Goal: Task Accomplishment & Management: Manage account settings

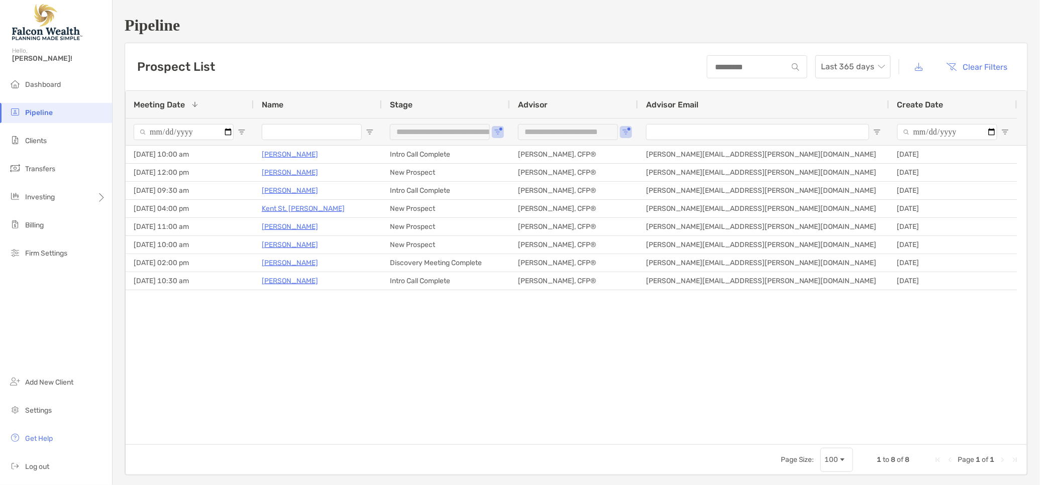
click at [65, 342] on div "Dashboard Pipeline Clients Transfers Investing Billing Firm Settings Add New Cl…" at bounding box center [56, 280] width 112 height 410
click at [45, 146] on li "Clients" at bounding box center [56, 141] width 112 height 20
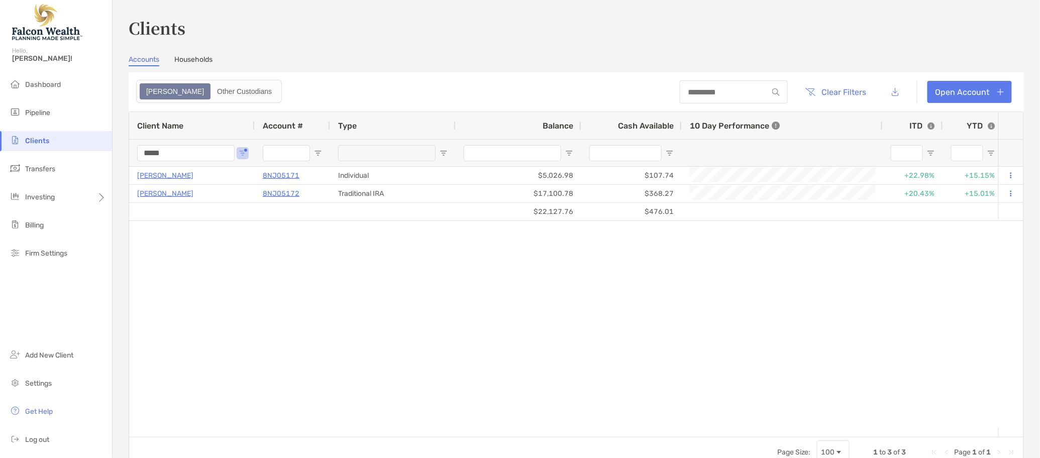
drag, startPoint x: 163, startPoint y: 280, endPoint x: 166, endPoint y: 268, distance: 12.8
click at [163, 280] on div "Omar Saleh 8NJ05171 Individual $5,026.98 $107.74 +22.98% +15.15% Completed Vang…" at bounding box center [563, 297] width 869 height 261
drag, startPoint x: 192, startPoint y: 158, endPoint x: 80, endPoint y: 157, distance: 112.0
click at [93, 157] on div "Clients Hello, Matthew! Dashboard Pipeline Clients Transfers Investing Billing …" at bounding box center [520, 229] width 1040 height 458
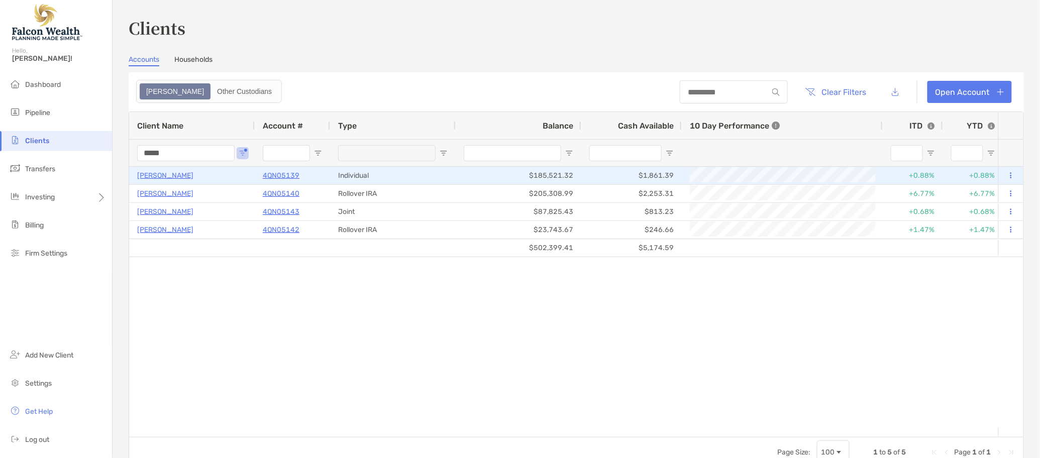
type input "*****"
click at [1001, 172] on button at bounding box center [1010, 176] width 9 height 10
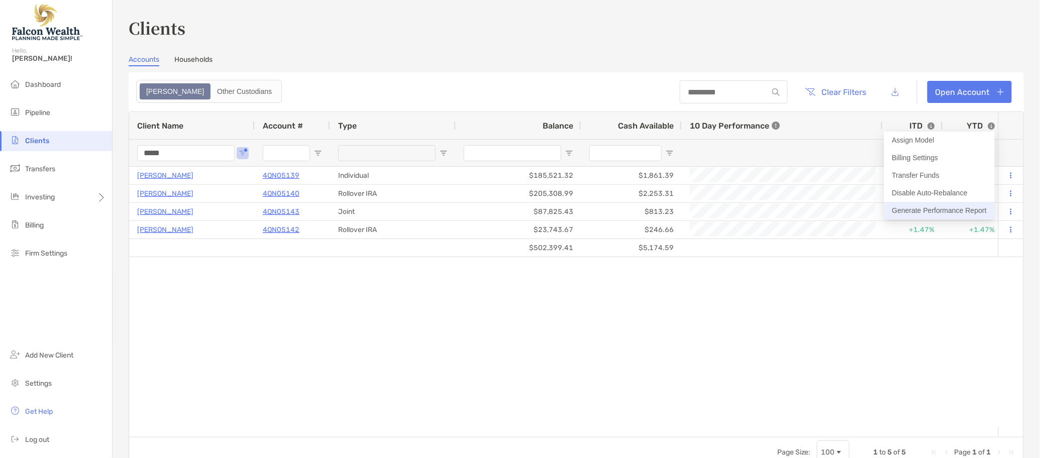
click at [958, 209] on button "Generate Performance Report" at bounding box center [939, 211] width 110 height 18
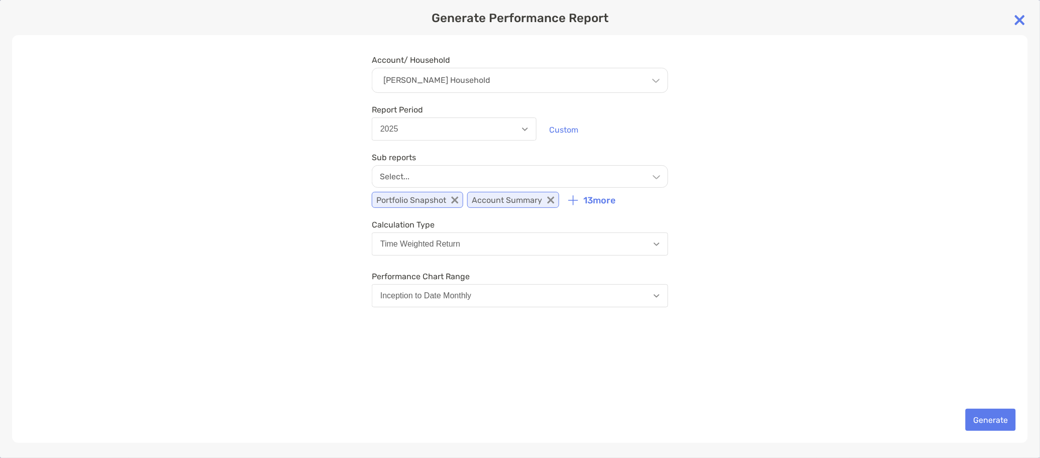
click at [460, 172] on div "Select..." at bounding box center [520, 176] width 296 height 23
click at [852, 221] on div "Account/ Household Cherilyn Wiley's Household Household Cherilyn Wiley's Househ…" at bounding box center [520, 239] width 1016 height 408
click at [641, 246] on button "Time Weighted Return" at bounding box center [520, 244] width 296 height 23
click at [801, 230] on div "Account/ Household Cherilyn Wiley's Household Household Cherilyn Wiley's Househ…" at bounding box center [520, 239] width 1016 height 408
click at [1001, 422] on button "Generate" at bounding box center [990, 420] width 50 height 22
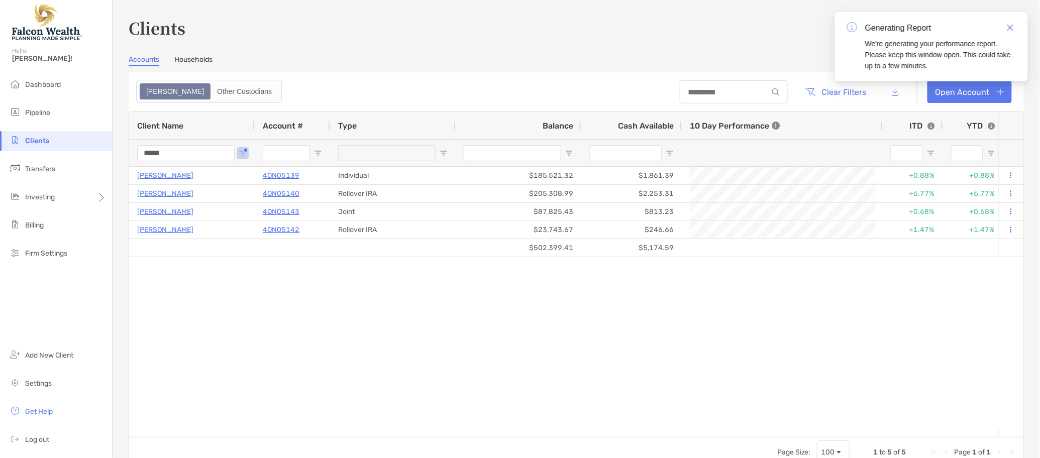
click at [191, 350] on div "$502,399.41 $5,174.59 Cherilyn Wiley 4QN05139 Individual $185,521.32 $1,861.39 …" at bounding box center [563, 297] width 869 height 261
click at [1001, 26] on img "Close" at bounding box center [1010, 27] width 7 height 7
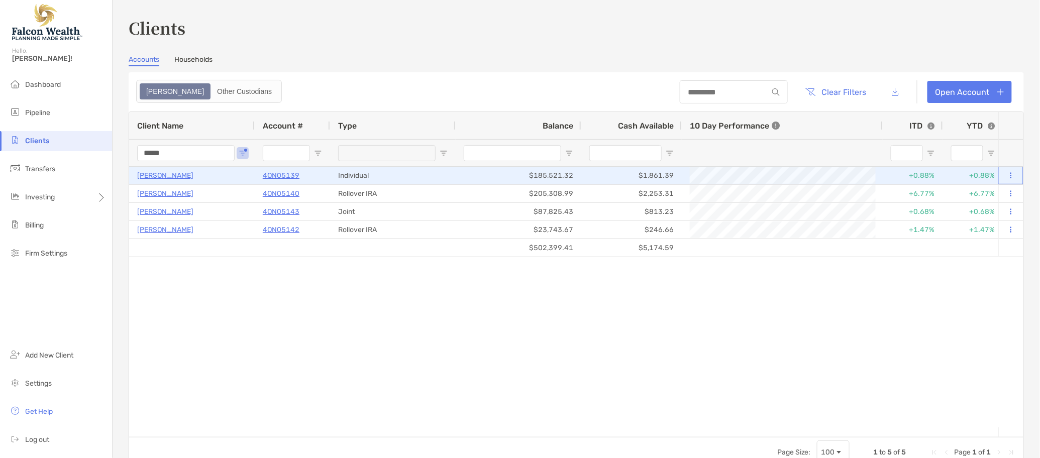
click at [1001, 176] on icon at bounding box center [1011, 175] width 2 height 7
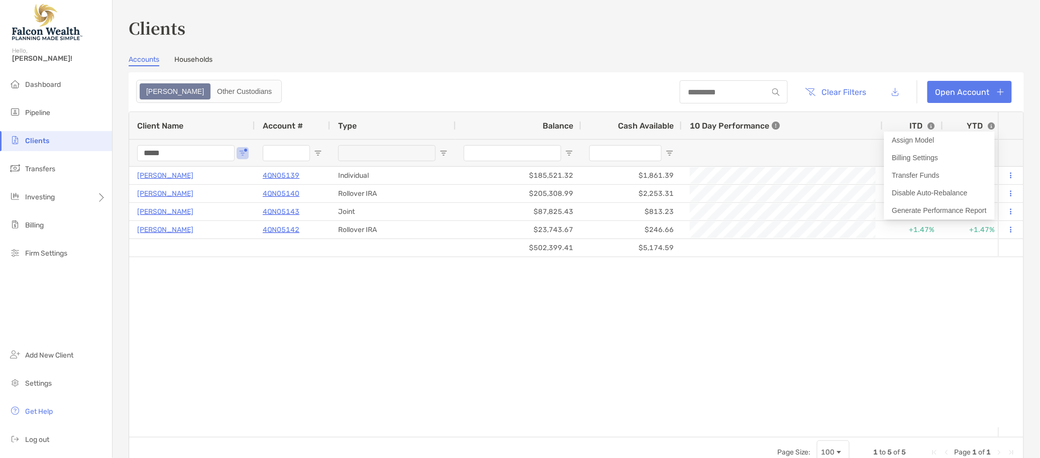
click at [824, 55] on div "Accounts Households" at bounding box center [576, 60] width 895 height 11
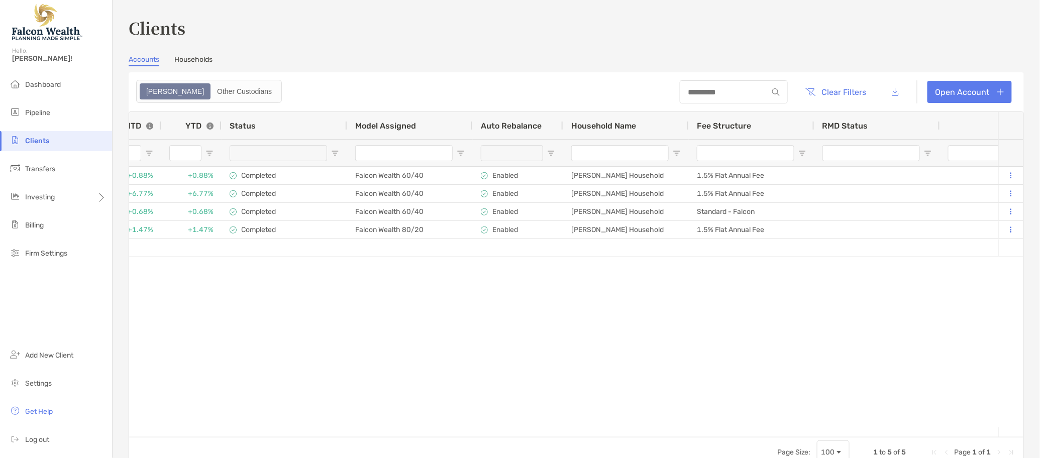
scroll to position [0, 934]
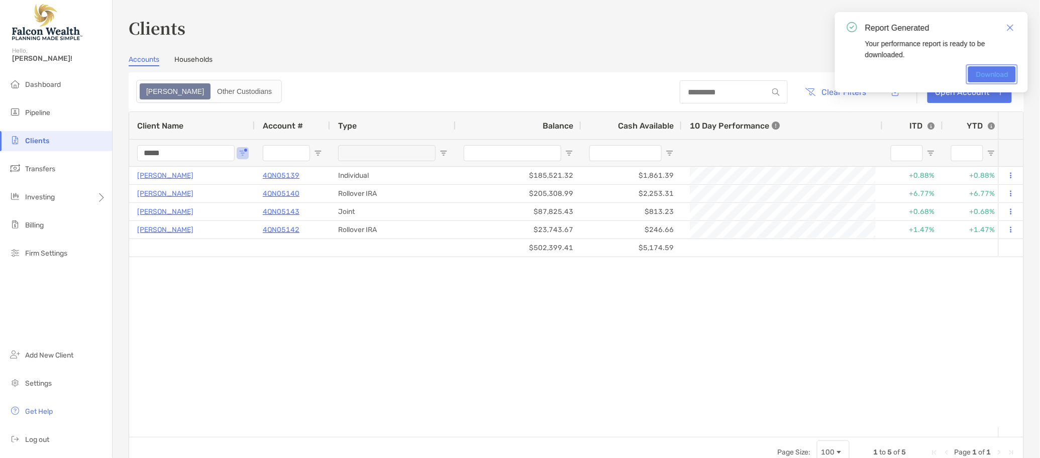
click at [1001, 75] on link "Download" at bounding box center [992, 74] width 48 height 16
click at [1001, 28] on link "Close" at bounding box center [1009, 27] width 11 height 11
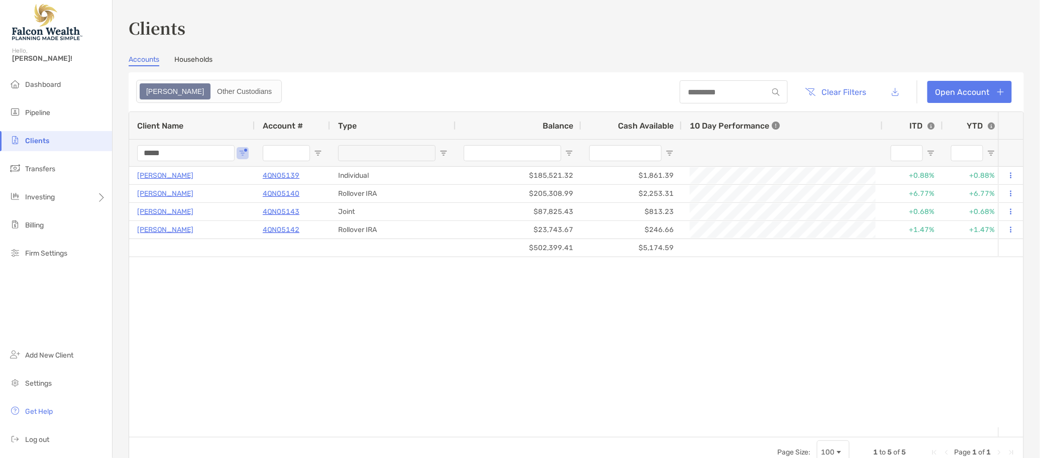
click at [948, 45] on div "Clients Accounts Households Zoe Other Custodians Clear Filters Open Account 1 t…" at bounding box center [576, 242] width 895 height 452
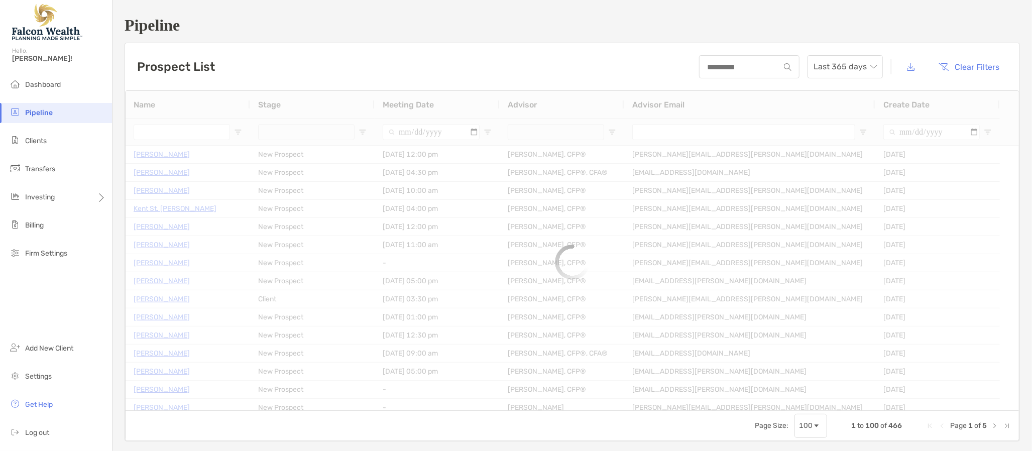
type input "**********"
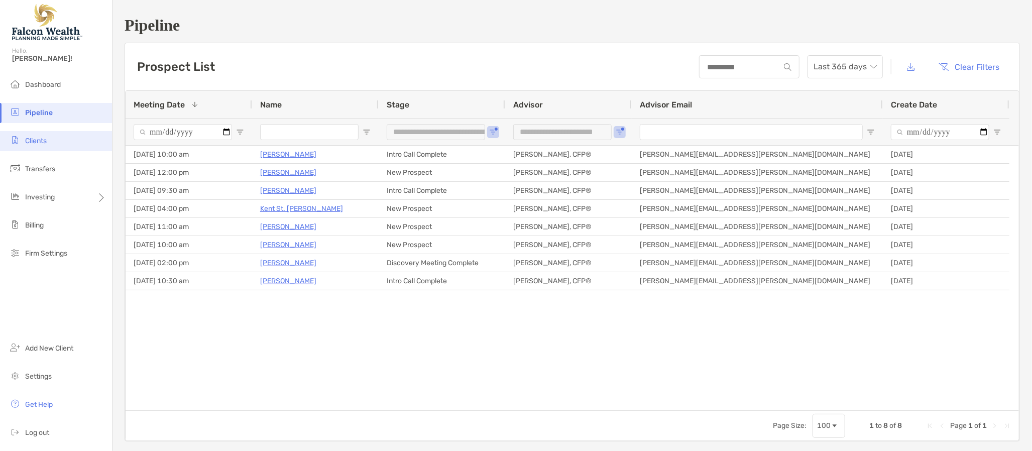
click at [83, 139] on li "Clients" at bounding box center [56, 141] width 112 height 20
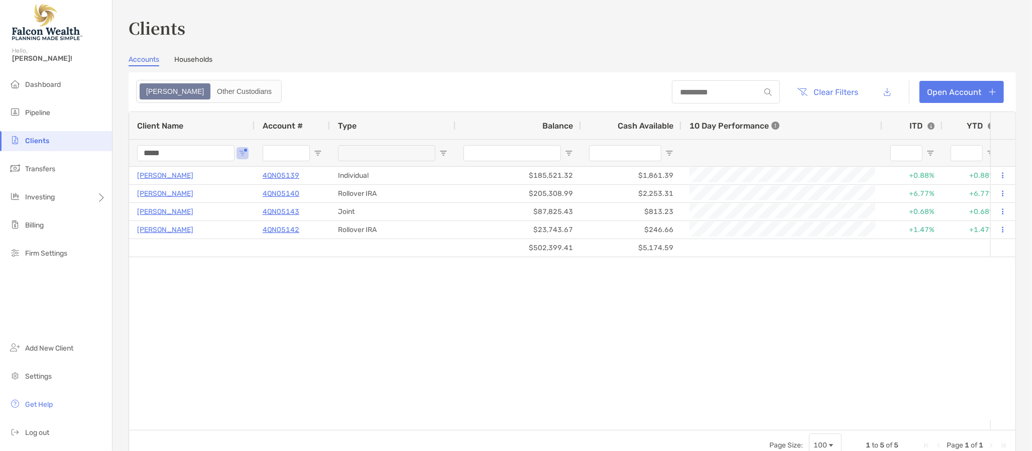
drag, startPoint x: 178, startPoint y: 152, endPoint x: 12, endPoint y: 156, distance: 165.8
click at [17, 156] on div "Clients Hello, Matthew! Dashboard Pipeline Clients Transfers Investing Billing …" at bounding box center [516, 225] width 1032 height 451
drag, startPoint x: 201, startPoint y: 154, endPoint x: 59, endPoint y: 157, distance: 142.2
click at [59, 157] on div "Clients Hello, Matthew! Dashboard Pipeline Clients Transfers Investing Billing …" at bounding box center [516, 225] width 1032 height 451
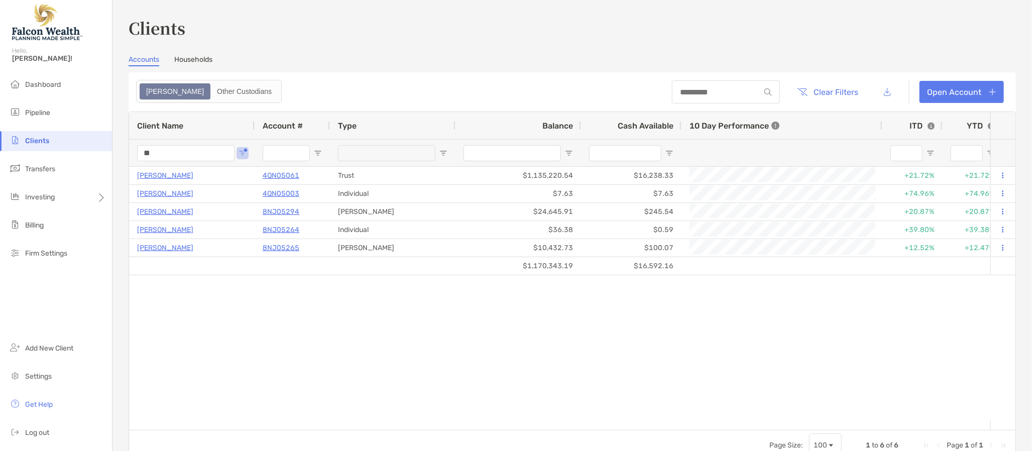
type input "*"
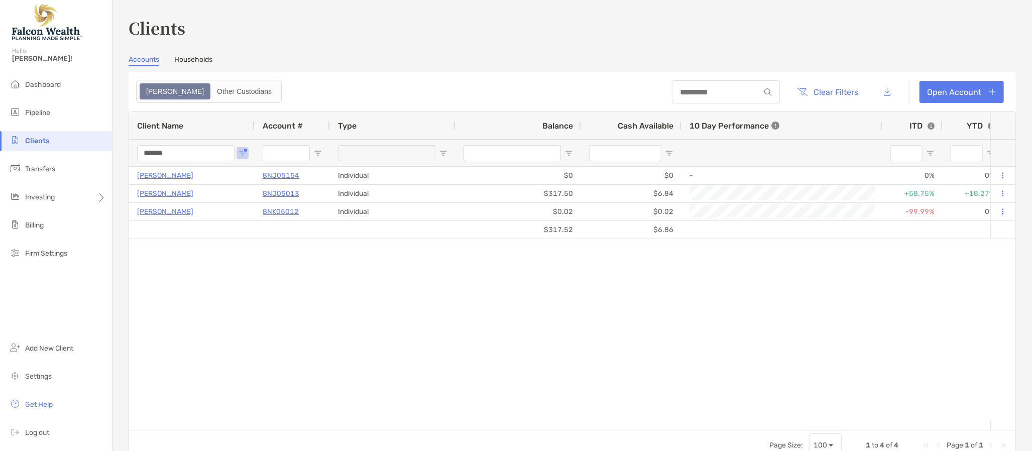
type input "******"
drag, startPoint x: 212, startPoint y: 268, endPoint x: 205, endPoint y: 271, distance: 8.1
click at [212, 268] on div "Matthew Shahin 8NJ05154 Individual $0 $0 - 0% 0% Closing Submitted Disabled Mat…" at bounding box center [559, 294] width 861 height 254
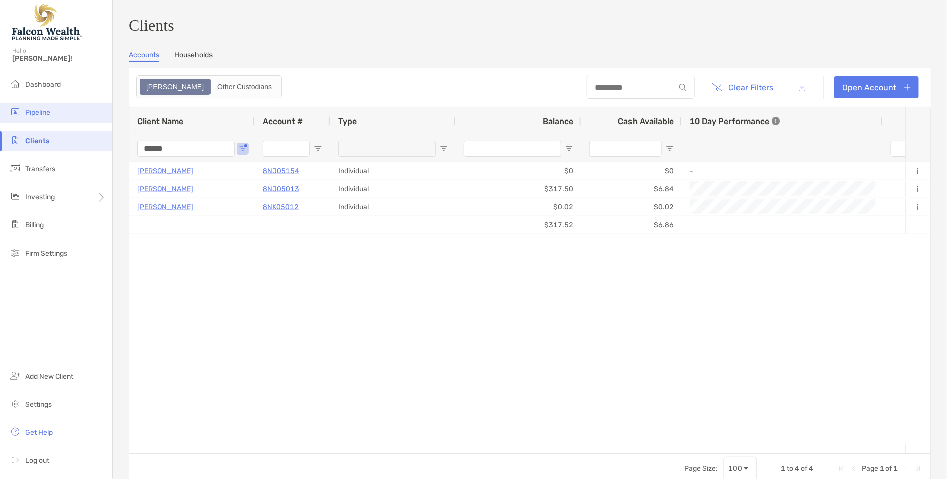
click at [41, 104] on li "Pipeline" at bounding box center [56, 113] width 112 height 20
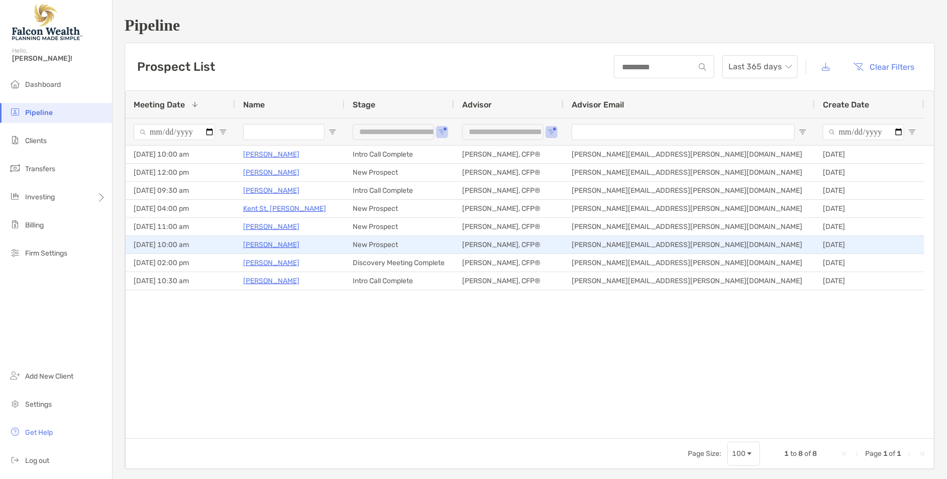
click at [258, 244] on p "[PERSON_NAME]" at bounding box center [271, 245] width 56 height 13
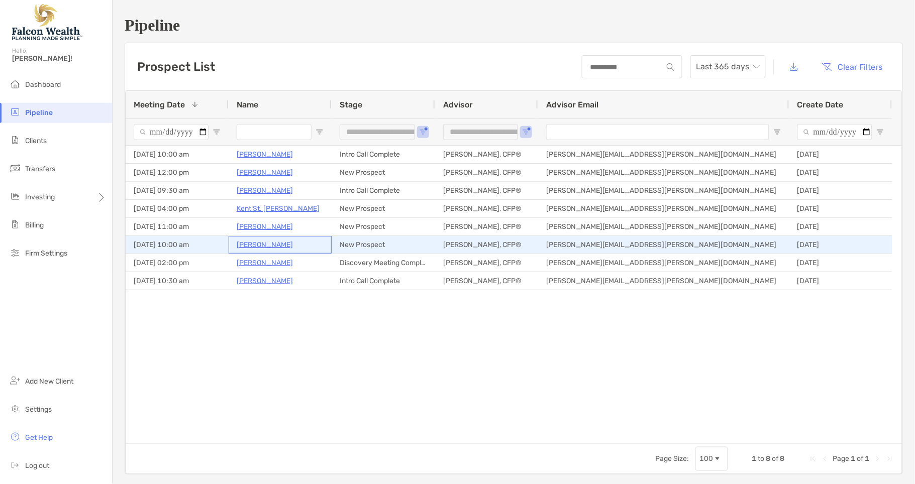
click at [250, 246] on p "[PERSON_NAME]" at bounding box center [265, 245] width 56 height 13
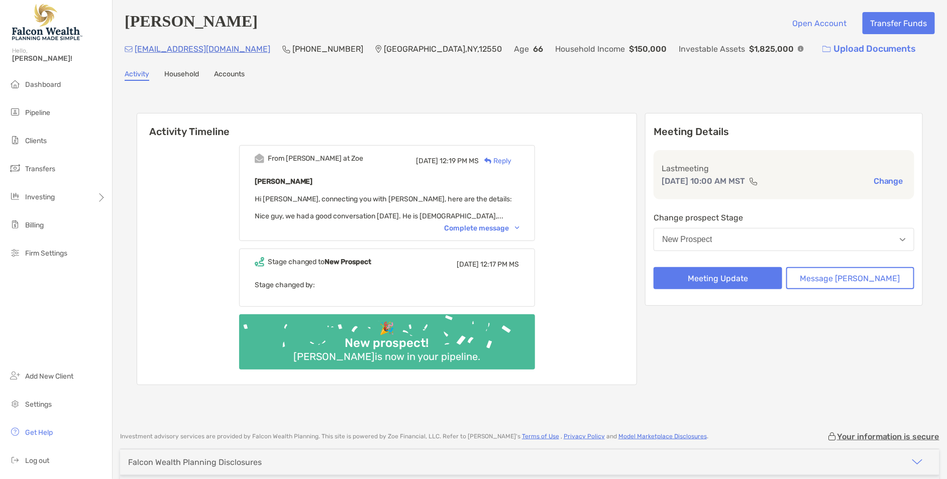
click at [519, 227] on img at bounding box center [517, 228] width 5 height 3
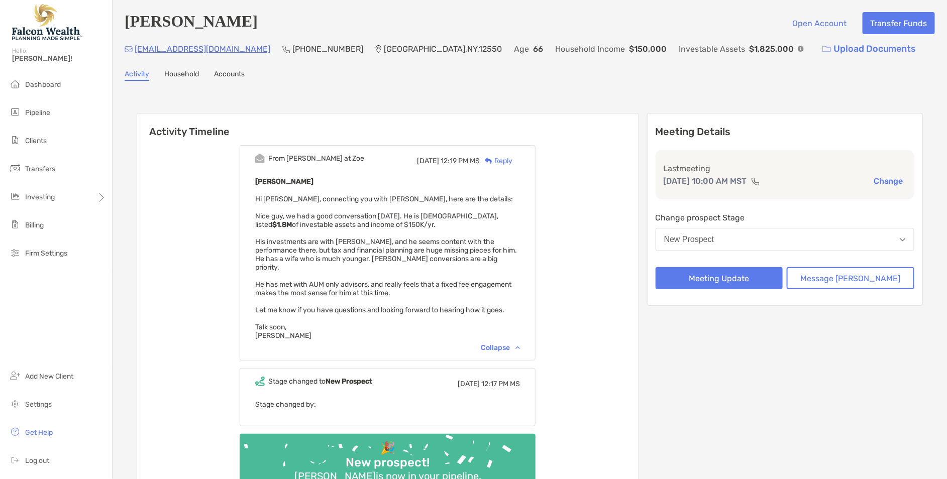
drag, startPoint x: 157, startPoint y: 261, endPoint x: 163, endPoint y: 254, distance: 8.9
click at [157, 261] on div "From Paul at Zoe Tue, Sep 23 12:19 PM MS Reply Keith Katz Hi Matt, connecting y…" at bounding box center [387, 321] width 501 height 367
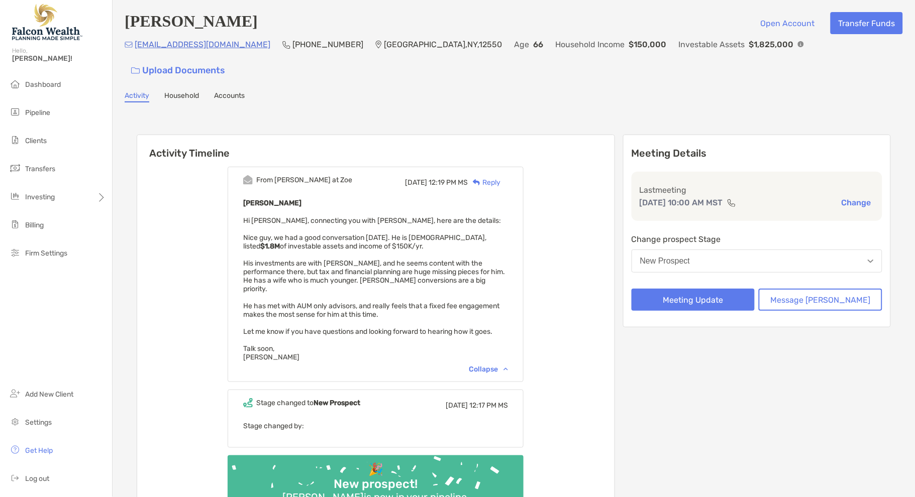
click at [157, 448] on div "From Paul at Zoe Tue, Sep 23 12:19 PM MS Reply Keith Katz Hi Matt, connecting y…" at bounding box center [375, 342] width 477 height 367
click at [119, 241] on div "Keith Katz Open Account Transfer Funds ktkatz@verizon.net (845) 476-2384 Newbur…" at bounding box center [514, 281] width 802 height 563
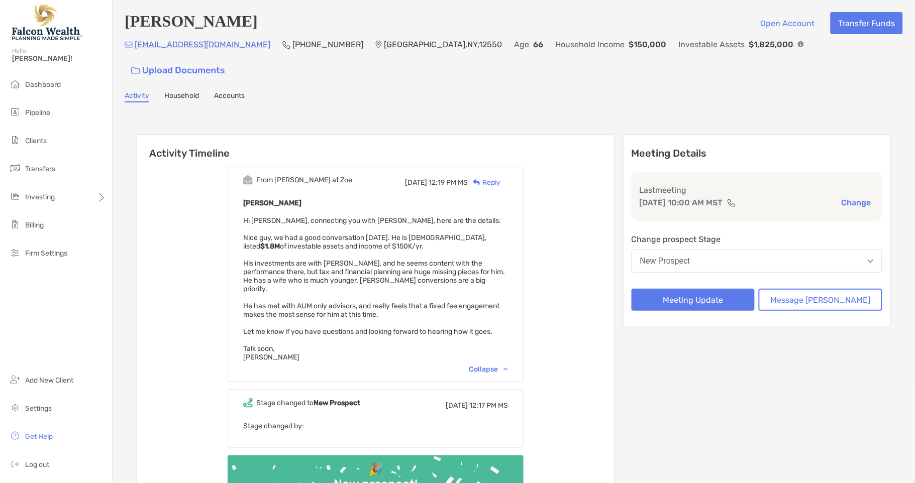
click at [129, 283] on div "Activity Timeline From Paul at Zoe Tue, Sep 23 12:19 PM MS Reply Keith Katz Hi …" at bounding box center [514, 332] width 778 height 438
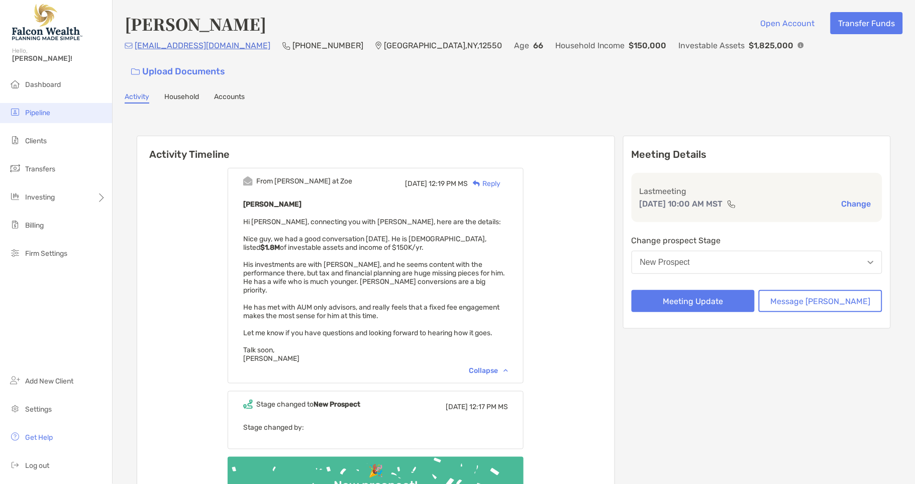
click at [51, 111] on li "Pipeline" at bounding box center [56, 113] width 112 height 20
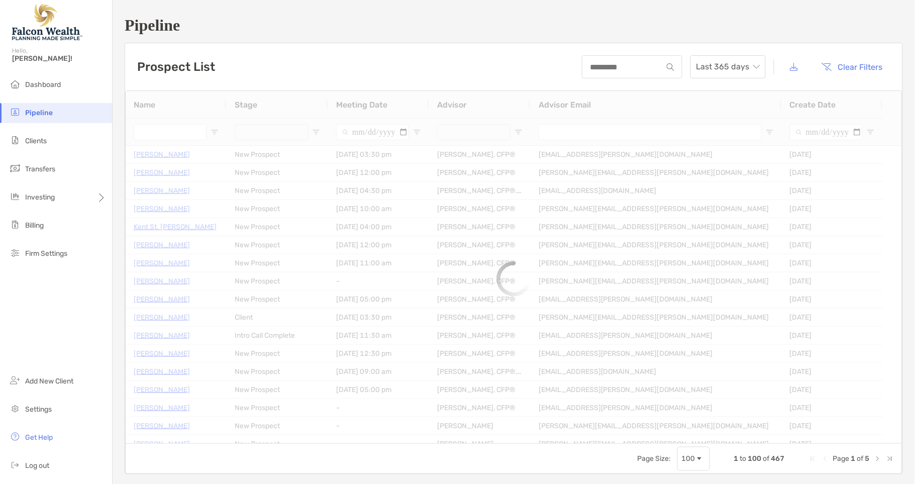
type input "**********"
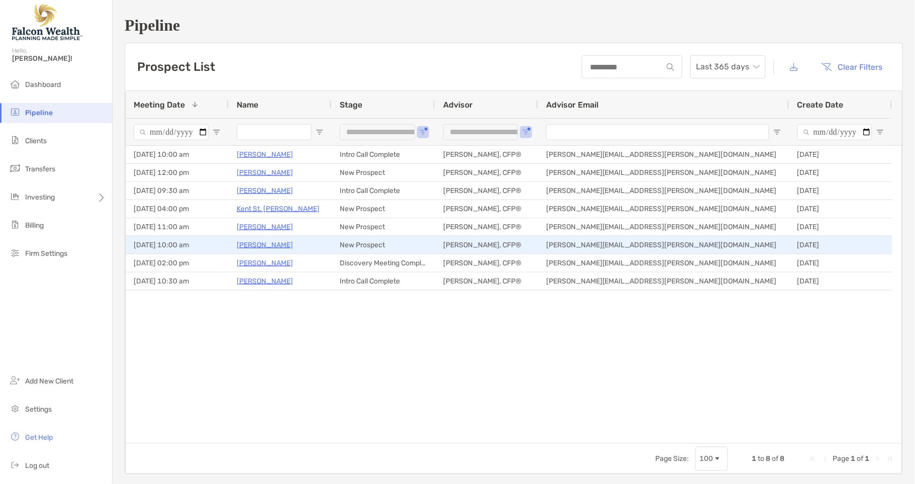
click at [260, 246] on p "Keith Katz" at bounding box center [265, 245] width 56 height 13
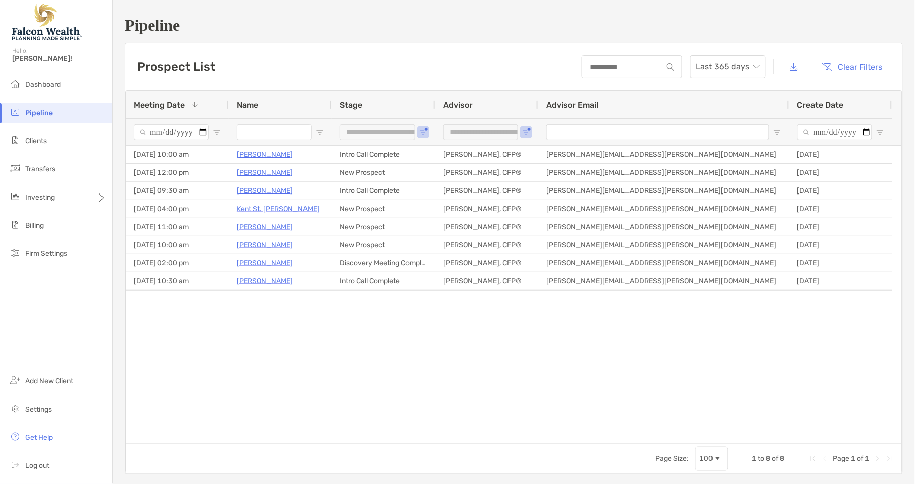
click at [41, 113] on span "Pipeline" at bounding box center [39, 112] width 28 height 9
click at [60, 137] on li "Clients" at bounding box center [56, 141] width 112 height 20
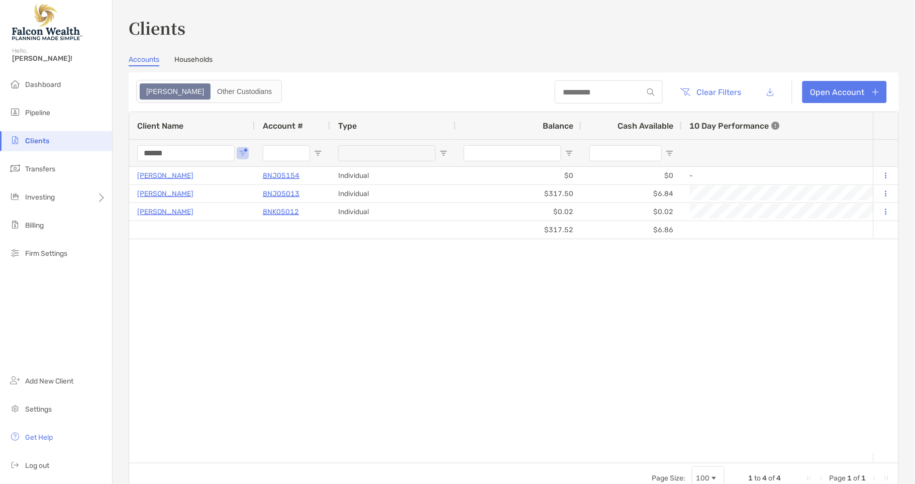
click at [34, 100] on ul "Dashboard Pipeline Clients Transfers Investing Billing Firm Settings" at bounding box center [56, 173] width 112 height 197
click at [193, 155] on input "******" at bounding box center [185, 153] width 97 height 16
type input "*"
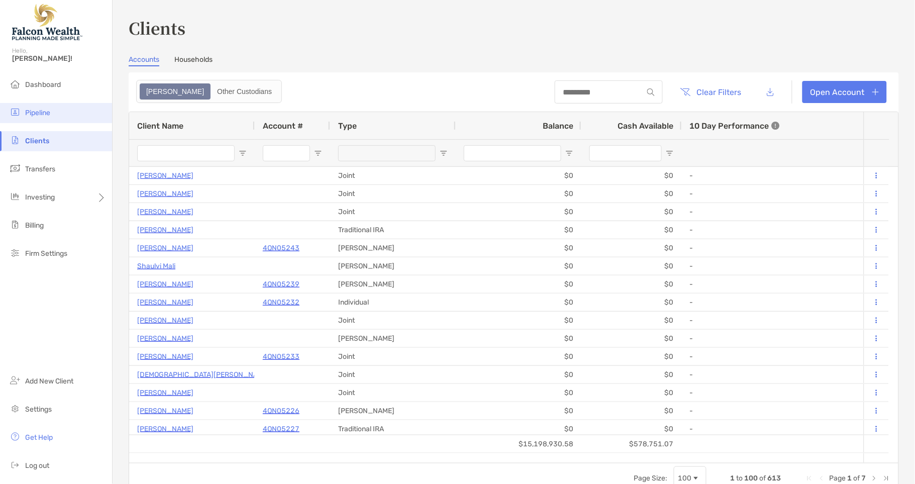
click at [32, 117] on span "Pipeline" at bounding box center [37, 112] width 25 height 9
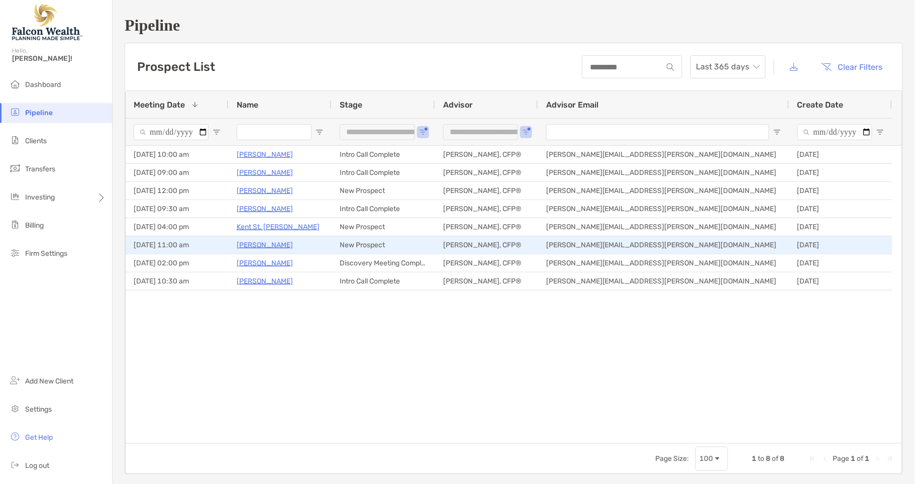
click at [255, 246] on p "[PERSON_NAME]" at bounding box center [265, 245] width 56 height 13
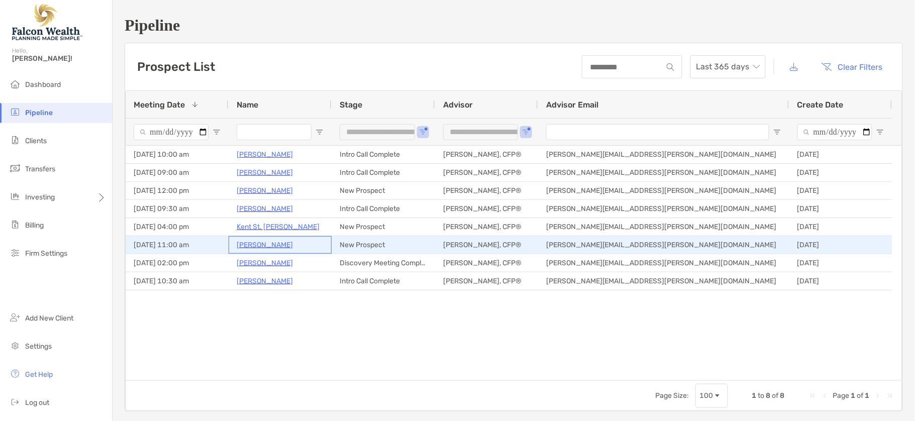
click at [249, 246] on p "[PERSON_NAME]" at bounding box center [265, 245] width 56 height 13
click at [258, 242] on p "[PERSON_NAME]" at bounding box center [265, 245] width 56 height 13
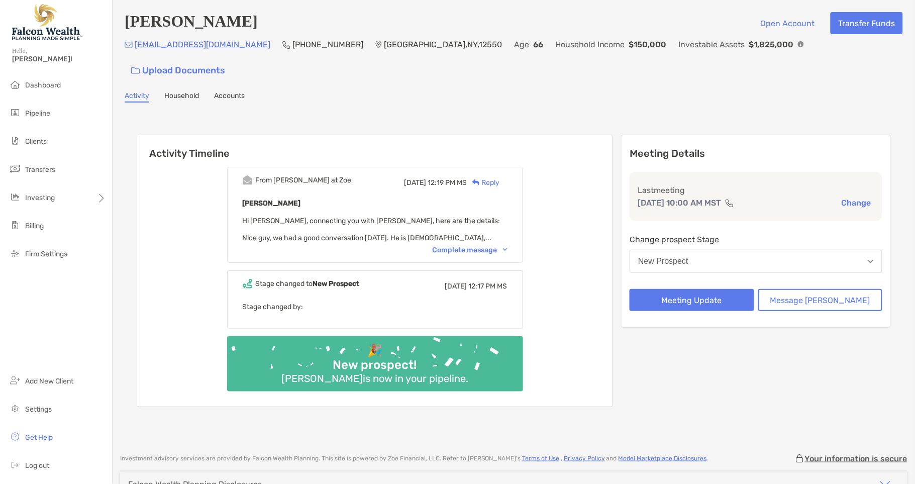
click at [681, 250] on button "New Prospect" at bounding box center [755, 261] width 253 height 23
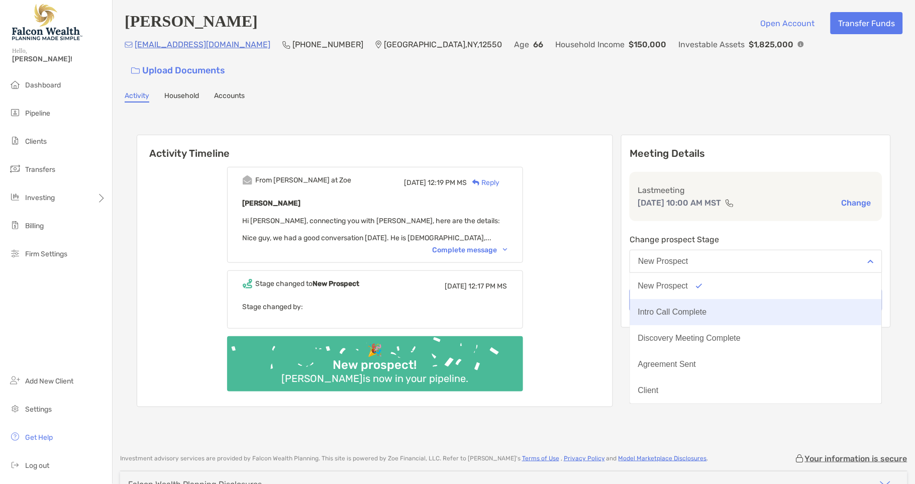
click at [707, 307] on div "Intro Call Complete" at bounding box center [672, 311] width 69 height 9
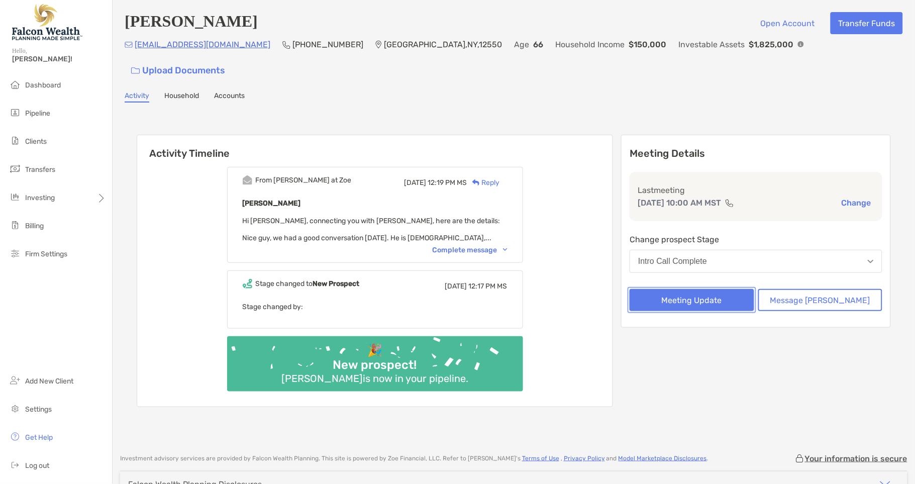
click at [705, 289] on button "Meeting Update" at bounding box center [691, 300] width 124 height 22
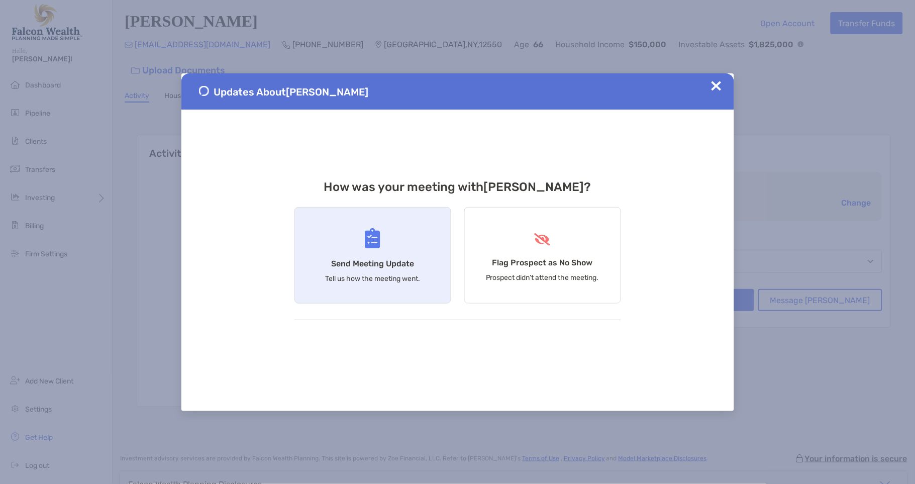
click at [334, 253] on div "Send Meeting Update Tell us how the meeting went." at bounding box center [372, 255] width 157 height 96
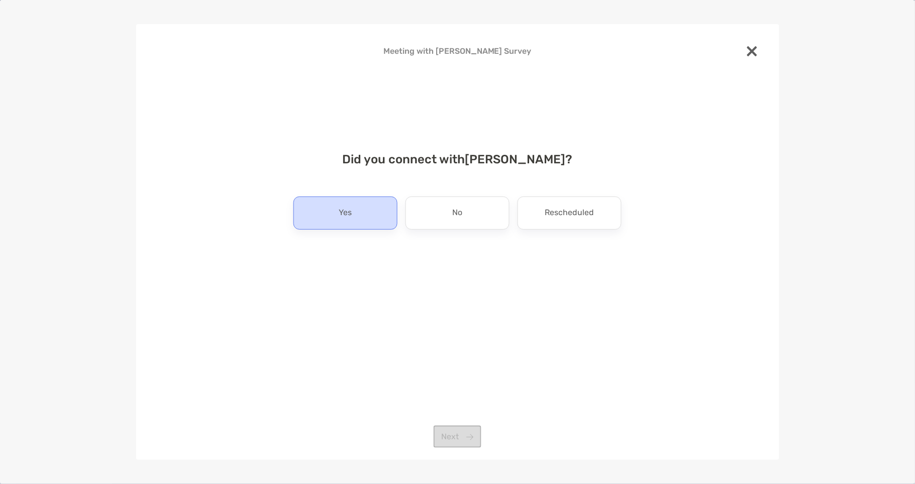
click at [364, 211] on div "Yes" at bounding box center [345, 212] width 104 height 33
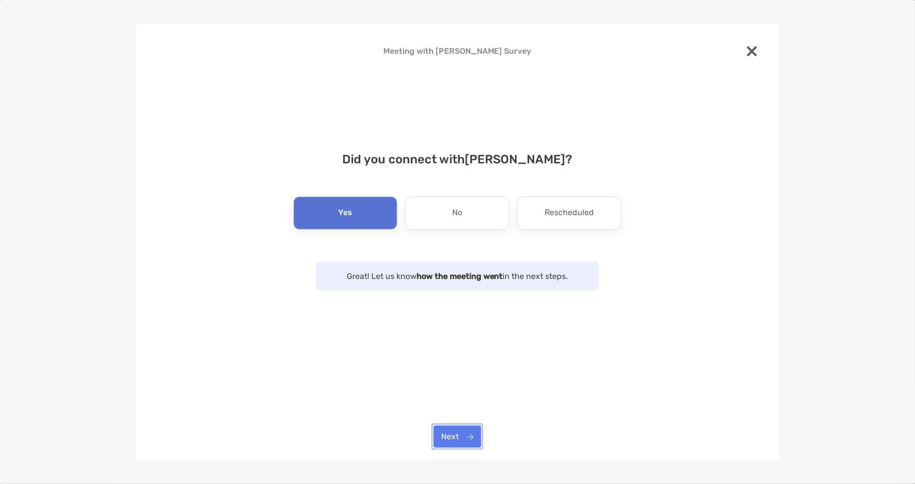
click at [463, 431] on button "Next" at bounding box center [457, 436] width 48 height 22
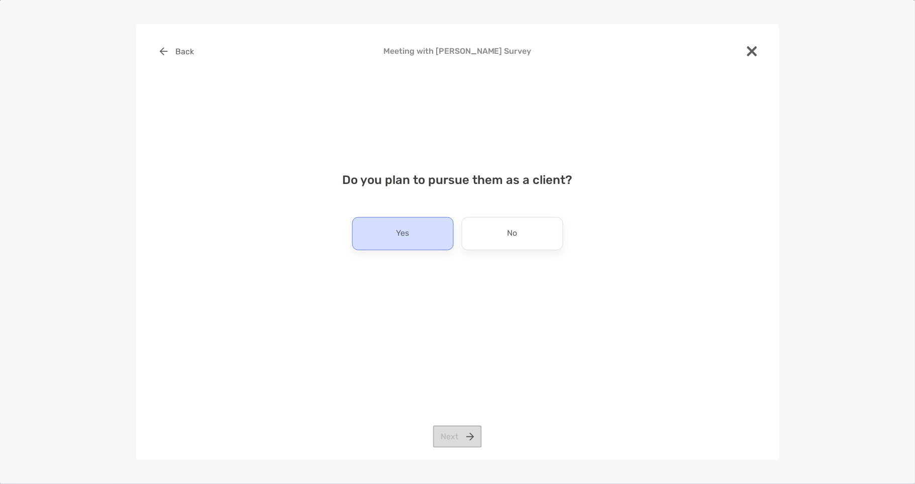
click at [415, 231] on div "Yes" at bounding box center [402, 233] width 101 height 33
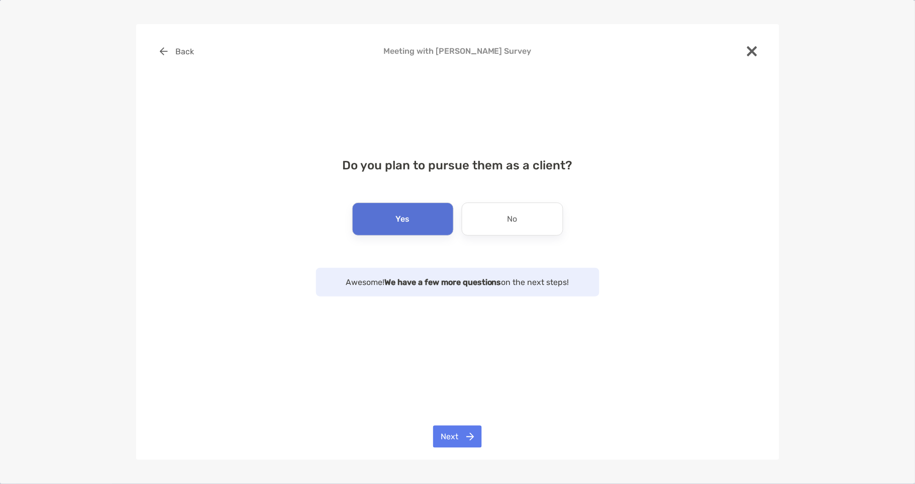
click at [461, 453] on div "Back Meeting with Keith Katz Survey Do you plan to pursue them as a client? Yes…" at bounding box center [457, 241] width 643 height 435
click at [462, 438] on button "Next" at bounding box center [457, 436] width 49 height 22
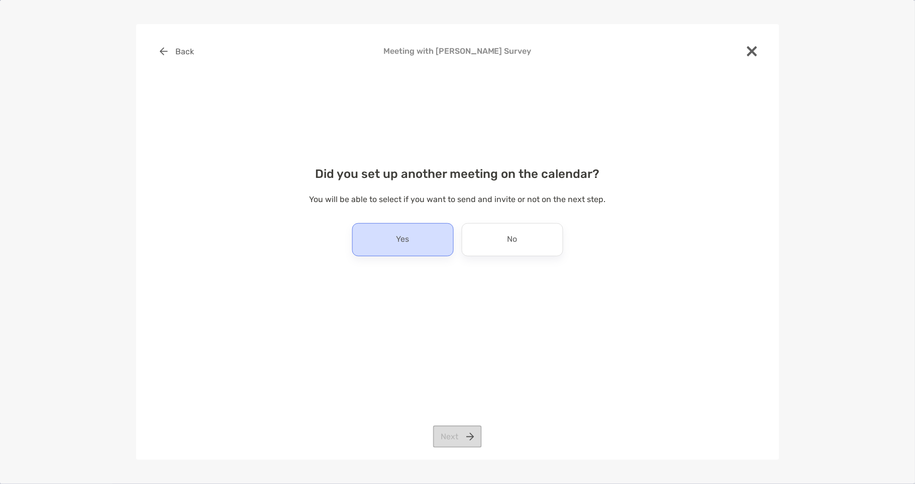
click at [377, 233] on div "Yes" at bounding box center [402, 239] width 101 height 33
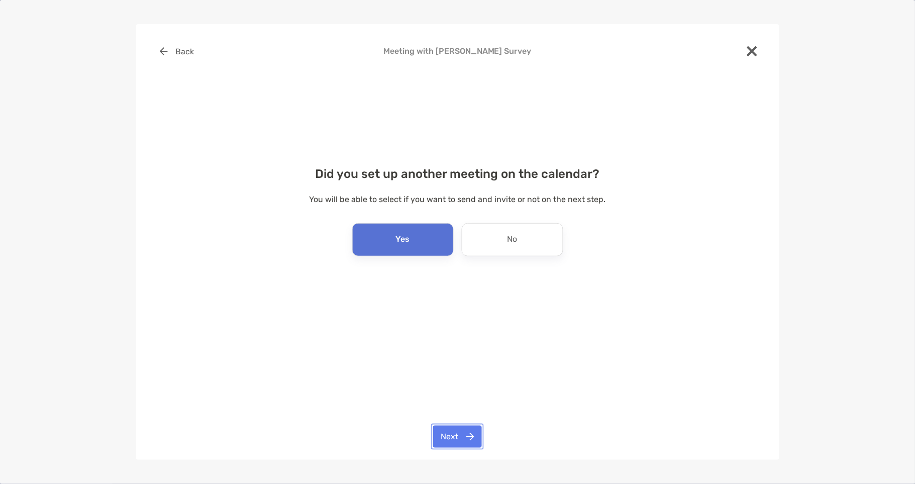
click at [451, 439] on button "Next" at bounding box center [457, 436] width 49 height 22
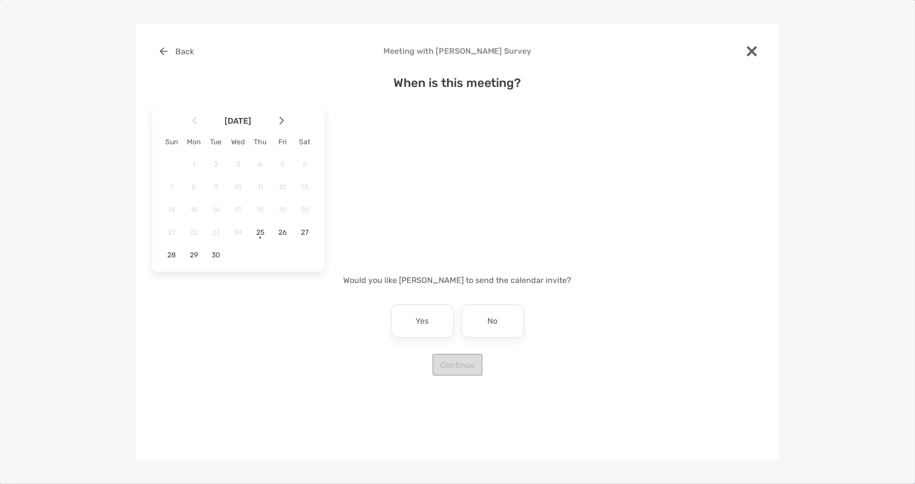
click at [470, 406] on div "Back Meeting with Keith Katz Survey When is this meeting? September 2025 Sun Mo…" at bounding box center [457, 241] width 643 height 435
click at [501, 326] on div "No" at bounding box center [493, 320] width 62 height 33
click at [285, 112] on div at bounding box center [285, 120] width 17 height 22
click at [259, 165] on span "2" at bounding box center [260, 164] width 17 height 9
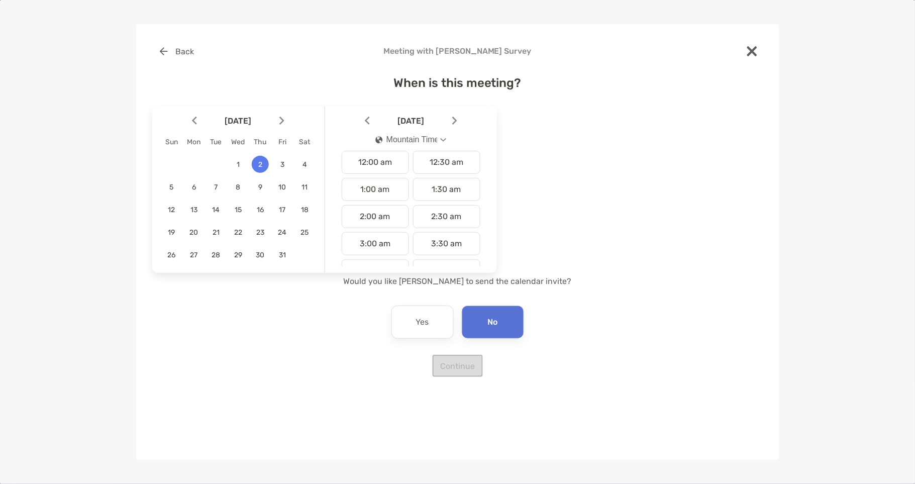
click at [427, 139] on div "Mountain Time" at bounding box center [406, 139] width 62 height 9
click at [405, 241] on div "Pacific Time" at bounding box center [402, 242] width 54 height 9
click at [388, 237] on div "9:00 am" at bounding box center [375, 239] width 67 height 23
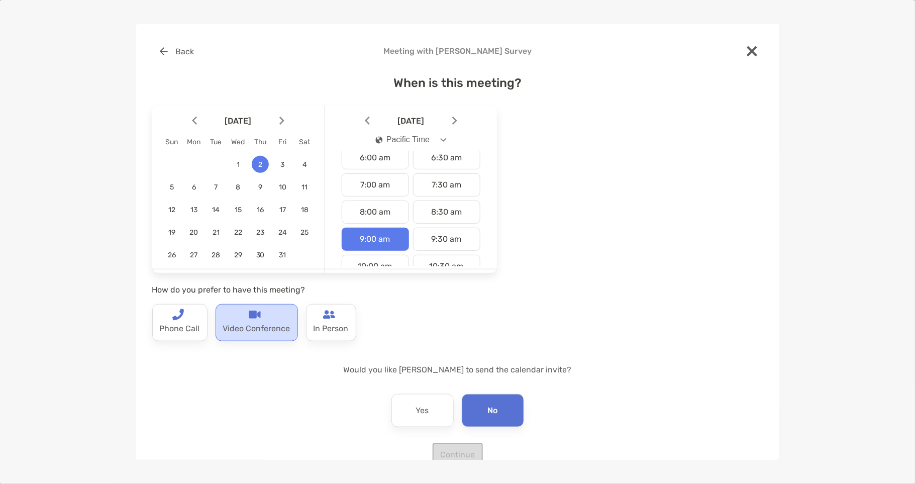
click at [243, 329] on p "Video Conference" at bounding box center [256, 328] width 67 height 16
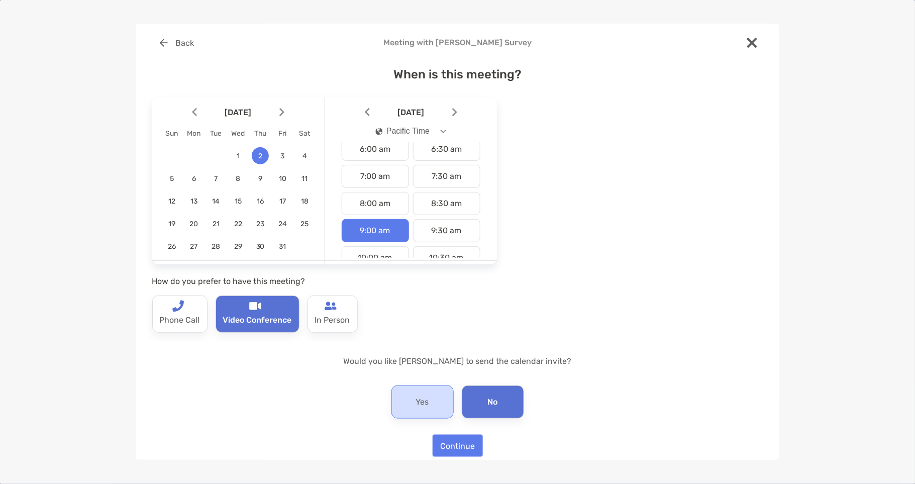
scroll to position [21, 0]
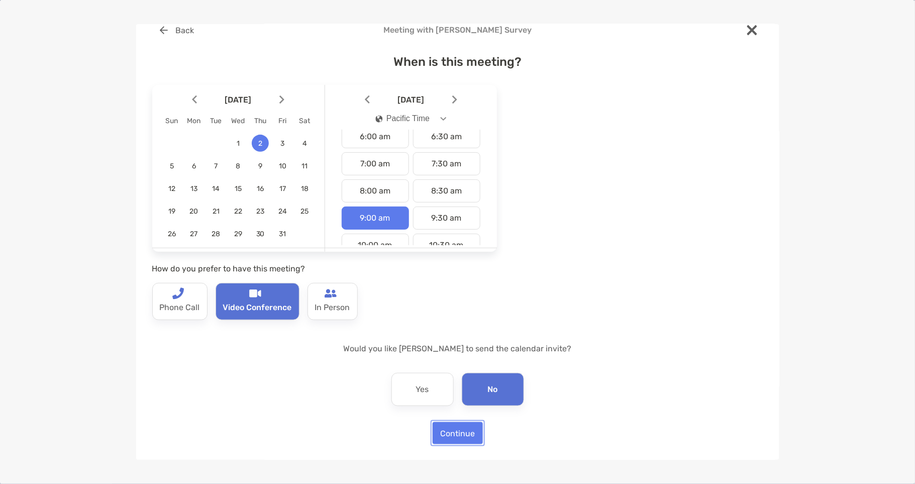
click at [454, 432] on button "Continue" at bounding box center [457, 433] width 50 height 22
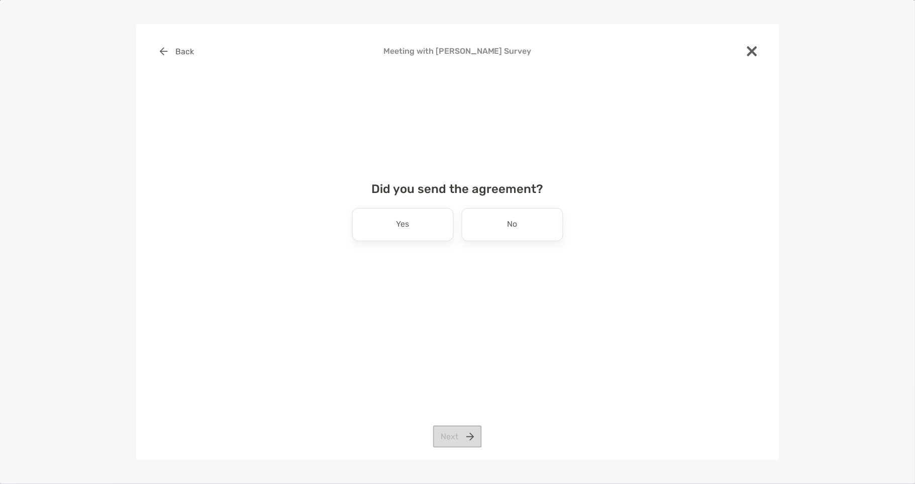
scroll to position [0, 0]
click at [483, 224] on div "No" at bounding box center [512, 224] width 101 height 33
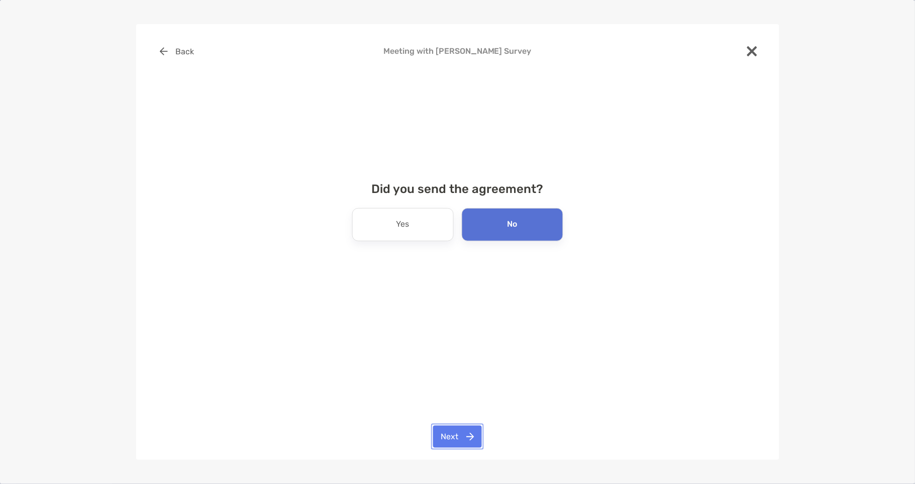
click at [467, 443] on button "Next" at bounding box center [457, 436] width 49 height 22
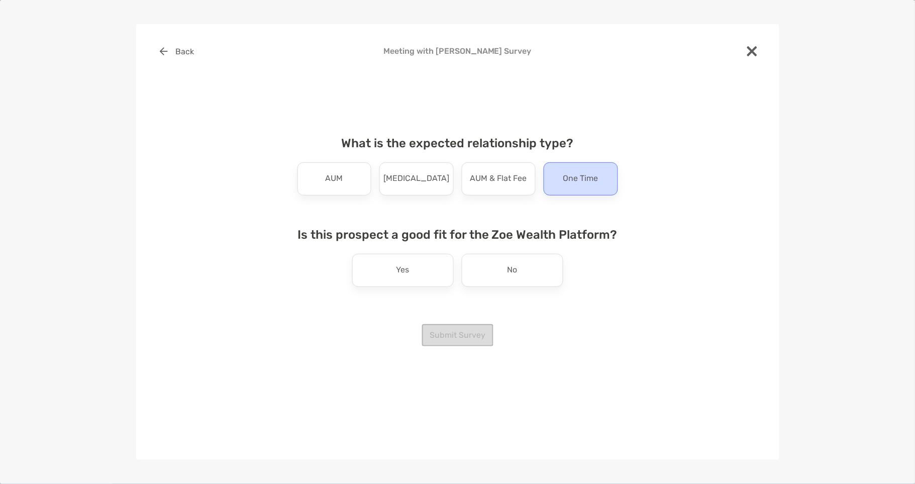
click at [603, 184] on div "One Time" at bounding box center [580, 178] width 74 height 33
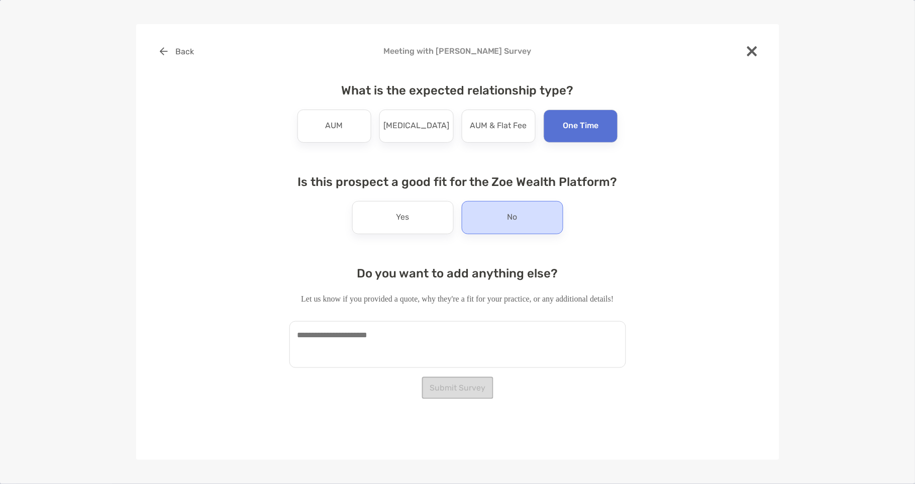
click at [516, 220] on p "No" at bounding box center [512, 217] width 10 height 16
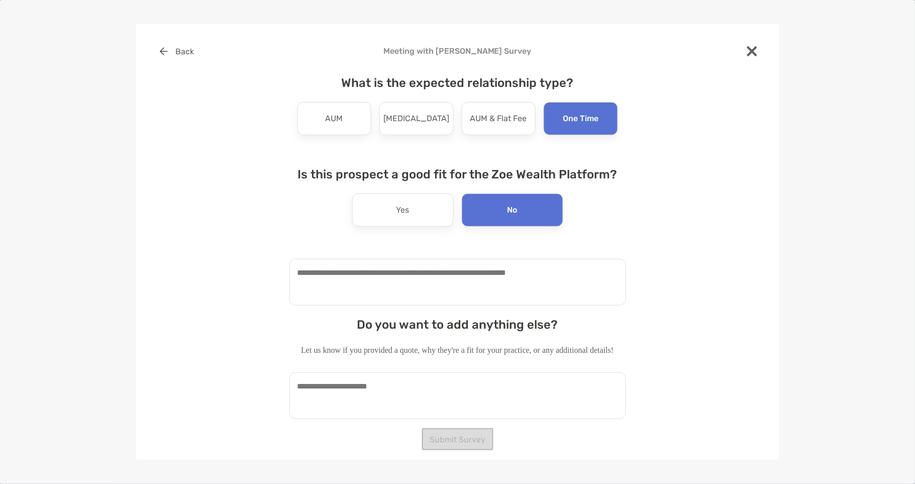
click at [514, 290] on textarea at bounding box center [457, 282] width 337 height 47
type textarea "**********"
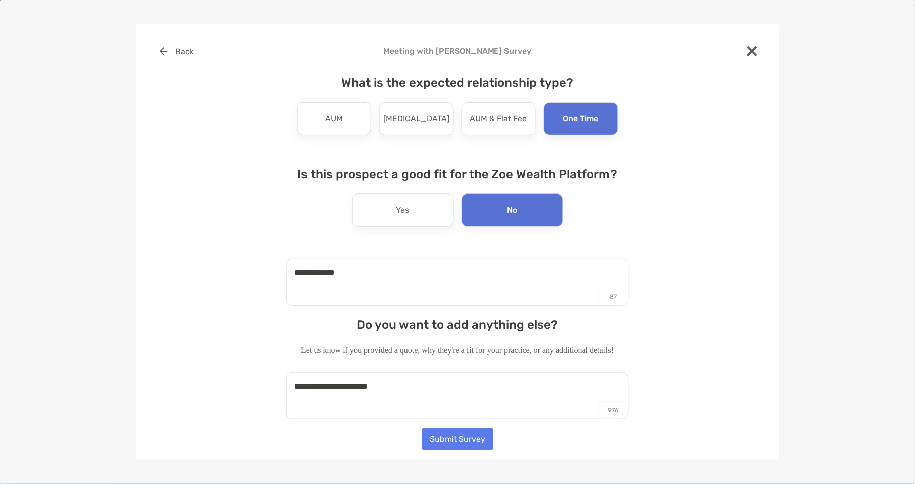
type textarea "**********"
click at [483, 442] on button "Submit Survey" at bounding box center [457, 439] width 71 height 22
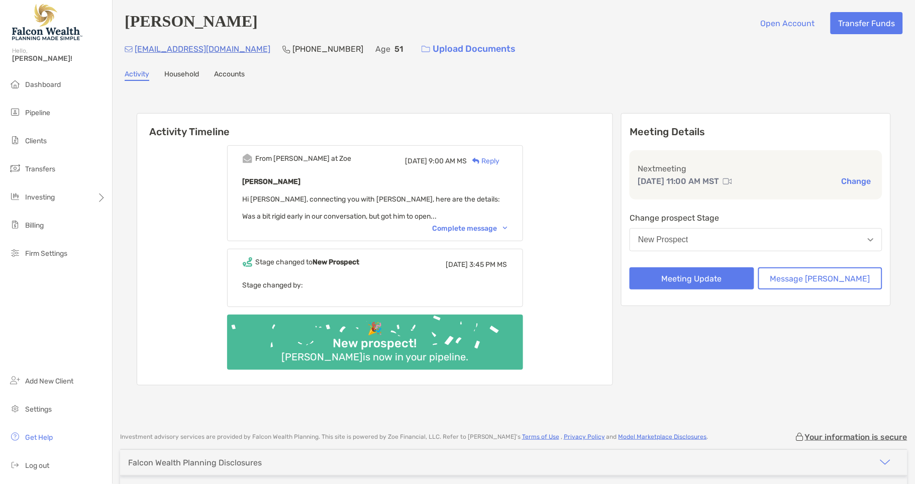
click at [496, 228] on div "Complete message" at bounding box center [469, 228] width 75 height 9
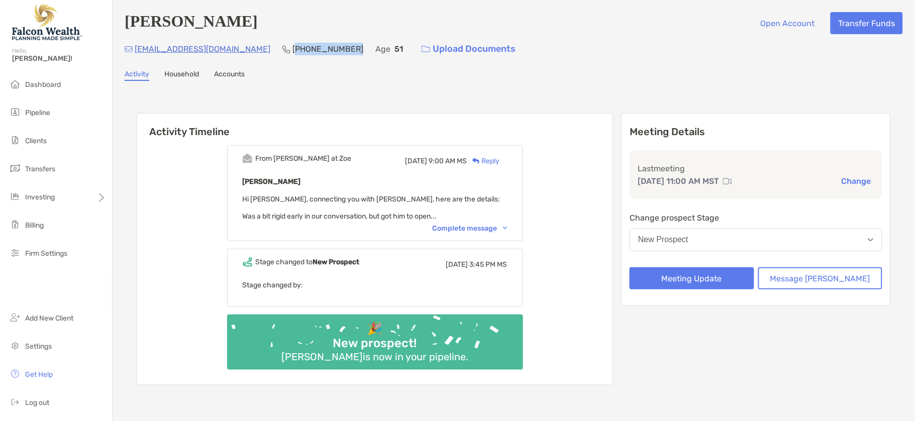
drag, startPoint x: 0, startPoint y: 0, endPoint x: 299, endPoint y: 50, distance: 303.4
click at [299, 50] on p "[PHONE_NUMBER]" at bounding box center [327, 49] width 71 height 13
copy p "385) 204-6222"
drag, startPoint x: 713, startPoint y: 391, endPoint x: 718, endPoint y: 388, distance: 5.9
click at [713, 391] on div "Activity Timeline From Paul at Zoe Tue, Sep 23 9:00 AM MS Reply Kevin Keller Hi…" at bounding box center [514, 250] width 754 height 295
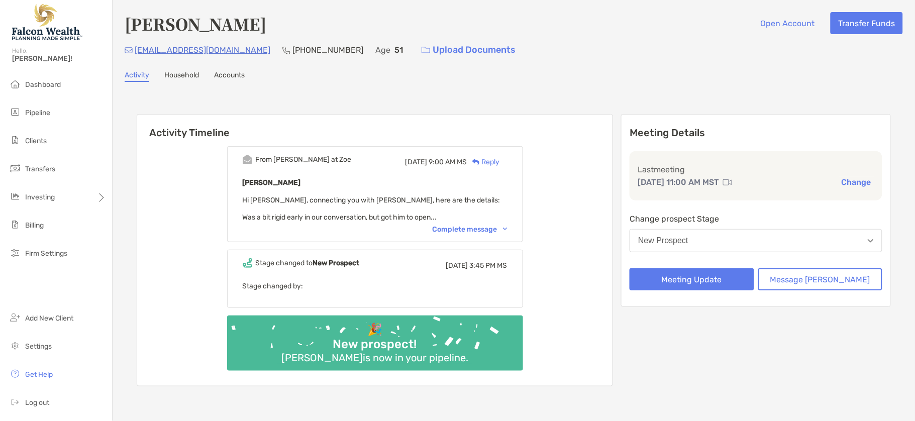
click at [270, 92] on div "Activity Timeline From [PERSON_NAME] at [PERSON_NAME][DATE] 9:00 AM MS Reply [P…" at bounding box center [514, 251] width 778 height 319
click at [713, 333] on div "Meeting Details Last meeting [DATE] 11:00 AM MST Change Change prospect Stage N…" at bounding box center [756, 250] width 270 height 272
click at [128, 166] on div "Activity Timeline From [PERSON_NAME] at [PERSON_NAME][DATE] 9:00 AM MS Reply [P…" at bounding box center [514, 251] width 778 height 319
click at [696, 352] on div "Meeting Details Last meeting [DATE] 11:00 AM MST Change Change prospect Stage N…" at bounding box center [756, 250] width 270 height 272
click at [782, 342] on div "Meeting Details Last meeting [DATE] 11:00 AM MST Change Change prospect Stage N…" at bounding box center [756, 250] width 270 height 272
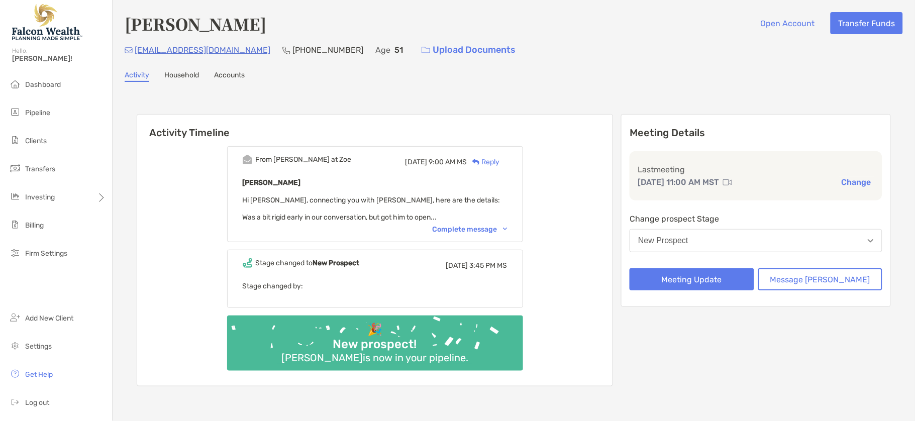
click at [138, 207] on div "From [PERSON_NAME] at [PERSON_NAME][DATE] 9:00 AM MS Reply [PERSON_NAME] Hi [PE…" at bounding box center [374, 262] width 475 height 247
click at [818, 401] on div "Activity Timeline From [PERSON_NAME] at [PERSON_NAME][DATE] 9:00 AM MS Reply [P…" at bounding box center [514, 251] width 778 height 319
click at [805, 368] on div "Meeting Details Last meeting [DATE] 11:00 AM MST Change Change prospect Stage N…" at bounding box center [756, 250] width 270 height 272
click at [292, 50] on p "[PHONE_NUMBER]" at bounding box center [327, 50] width 71 height 13
drag, startPoint x: 242, startPoint y: 46, endPoint x: 303, endPoint y: 48, distance: 60.8
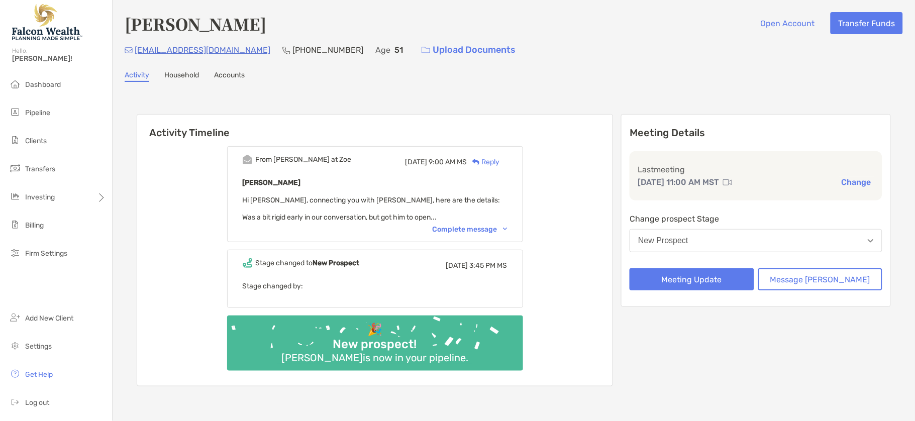
click at [302, 48] on div "[EMAIL_ADDRESS][DOMAIN_NAME] [PHONE_NUMBER] Age [DEMOGRAPHIC_DATA] Upload Docum…" at bounding box center [514, 50] width 778 height 22
drag, startPoint x: 302, startPoint y: 50, endPoint x: 242, endPoint y: 49, distance: 60.3
click at [242, 49] on div "[EMAIL_ADDRESS][DOMAIN_NAME] [PHONE_NUMBER] Age [DEMOGRAPHIC_DATA] Upload Docum…" at bounding box center [514, 50] width 778 height 22
copy p "[PHONE_NUMBER]"
